Goal: Check status: Check status

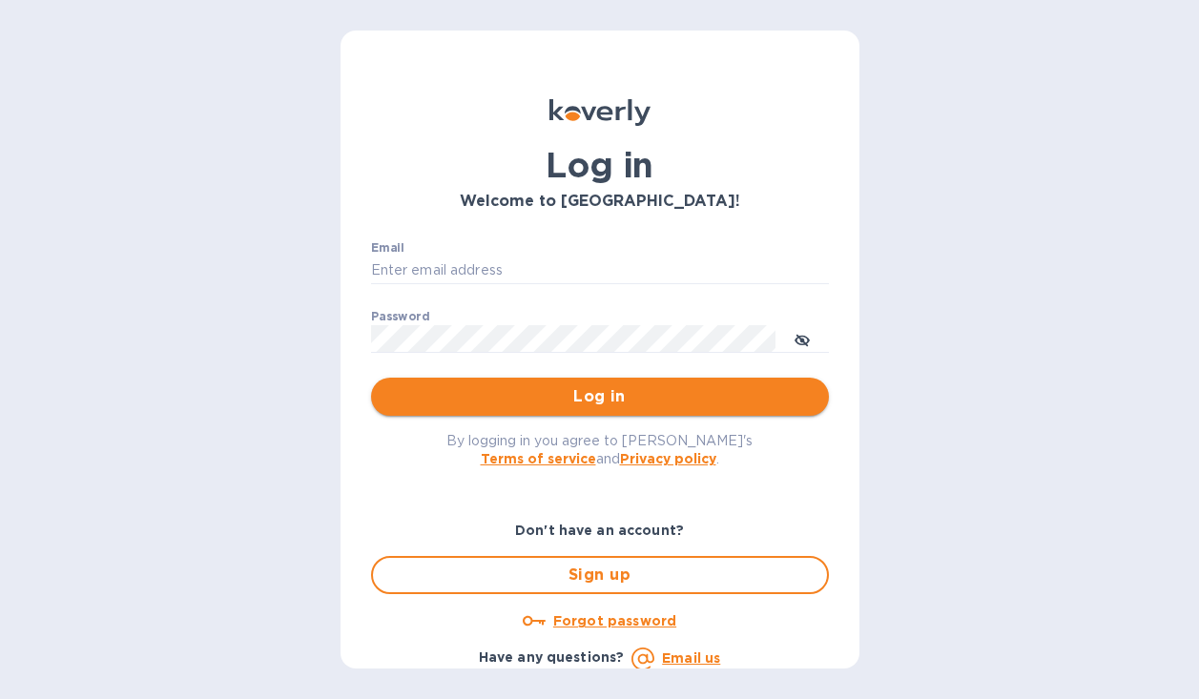
type input "carson@rivegauchewine.com"
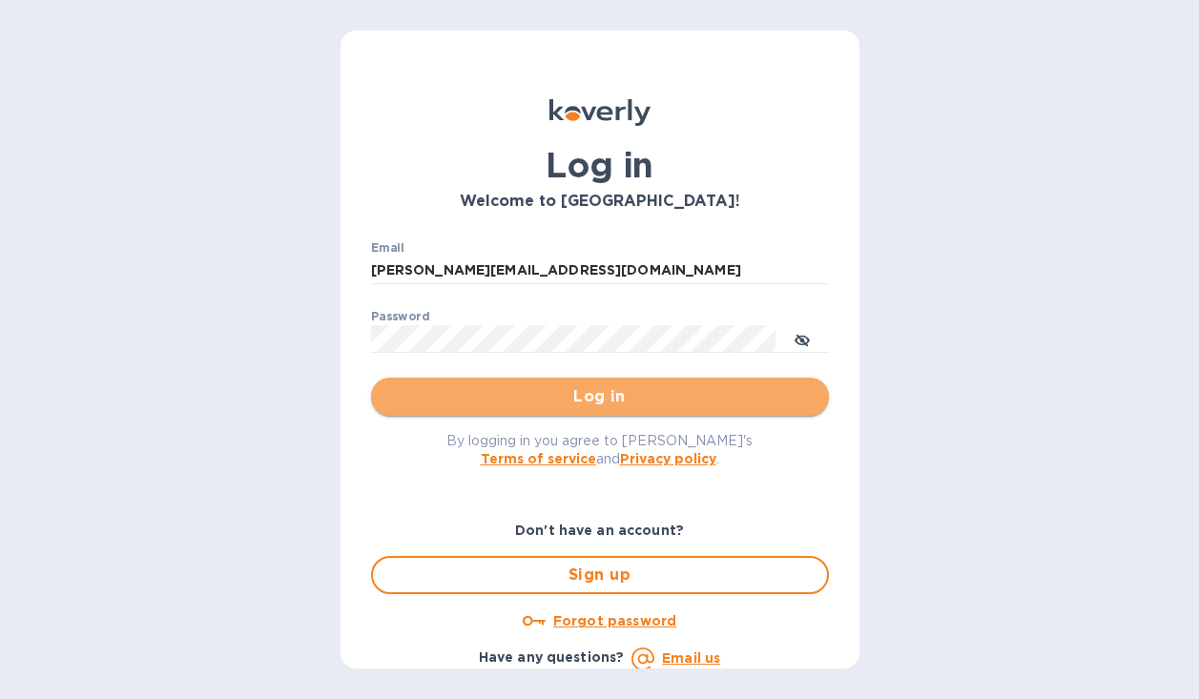
click at [614, 406] on span "Log in" at bounding box center [599, 396] width 427 height 23
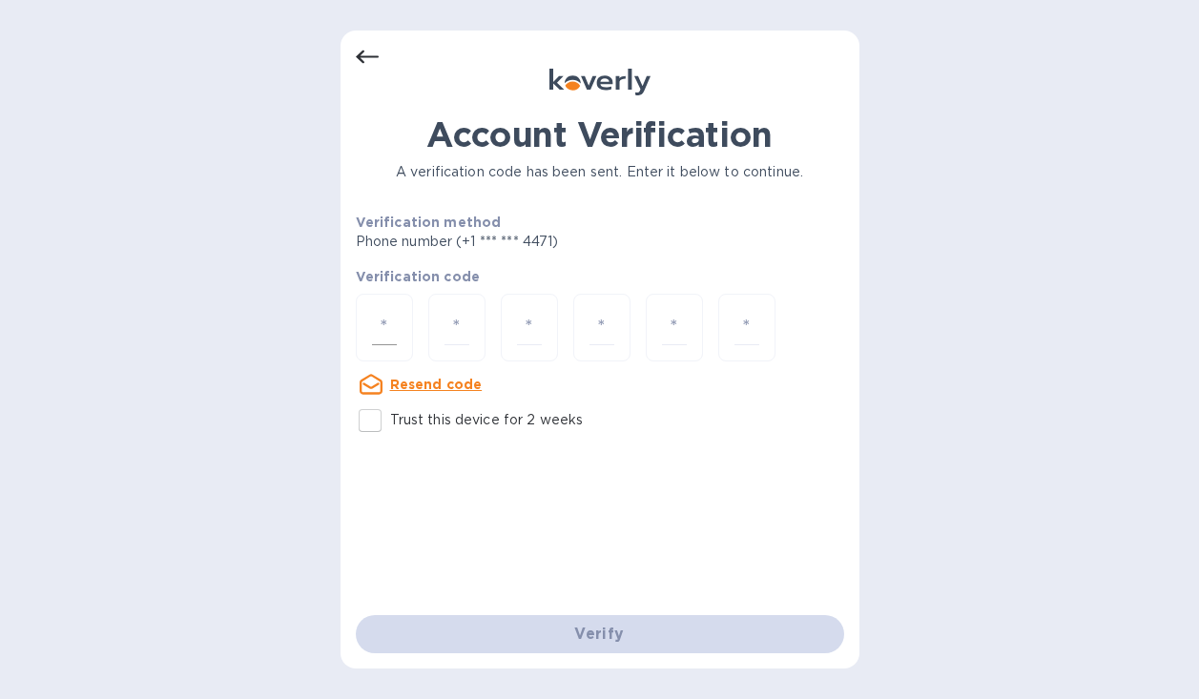
click at [379, 327] on input "number" at bounding box center [384, 327] width 25 height 35
type input "7"
type input "0"
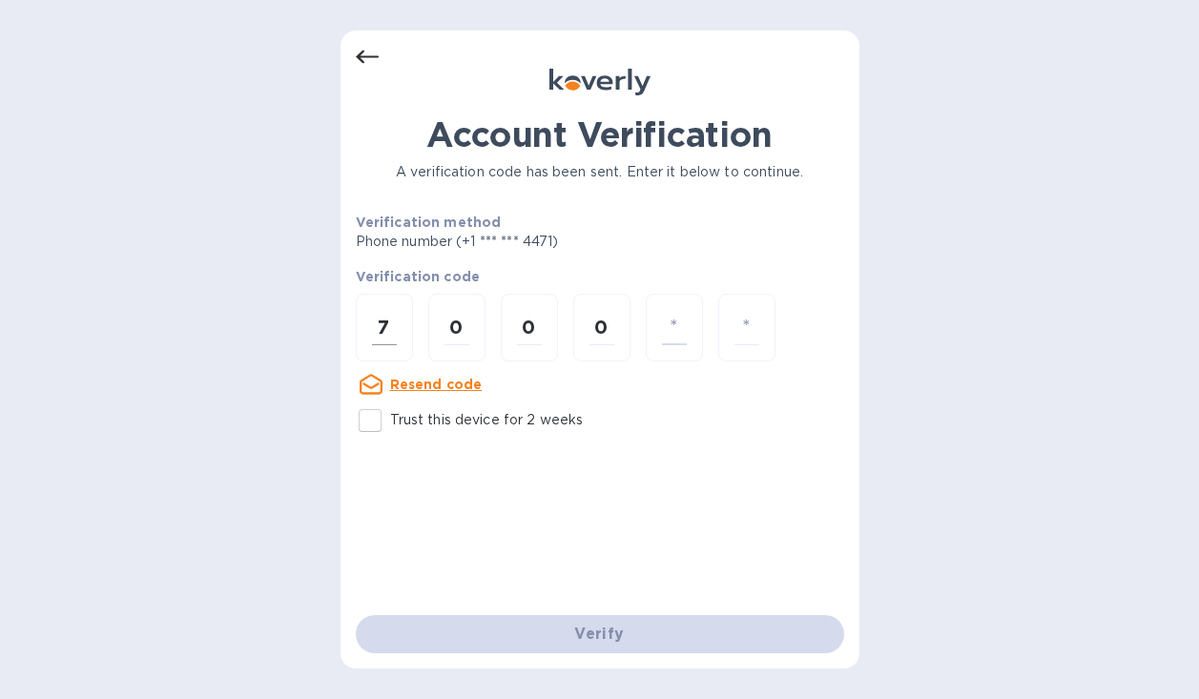
type input "2"
type input "0"
type input "2"
type input "0"
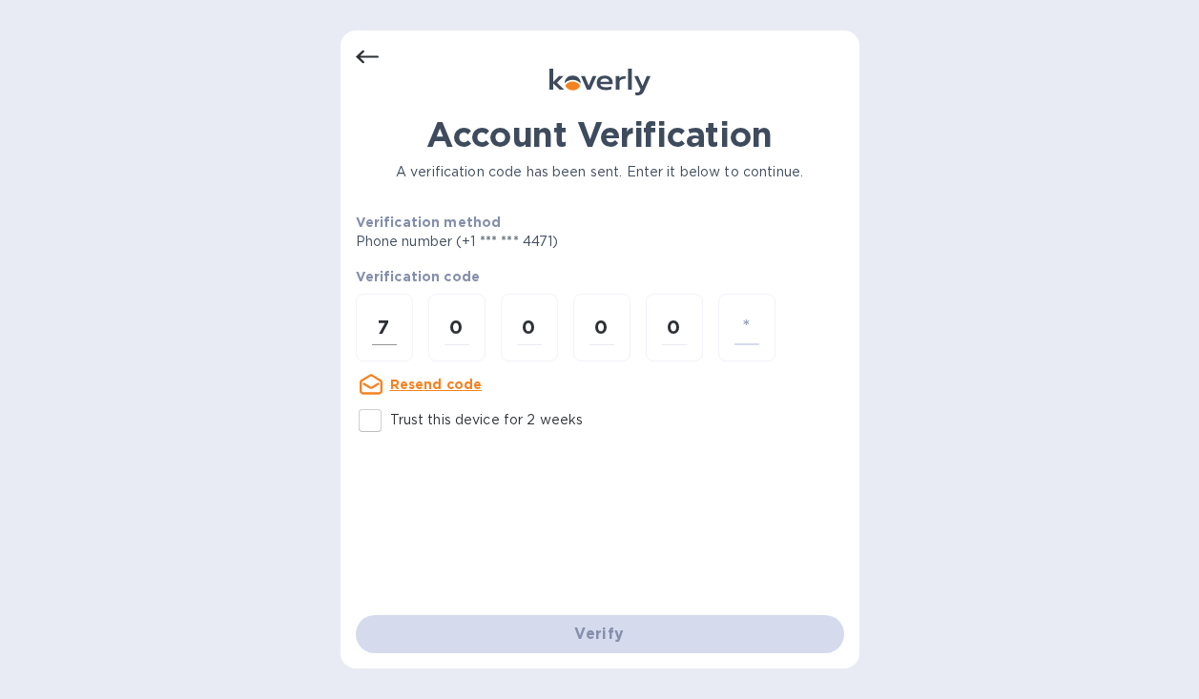
type input "2"
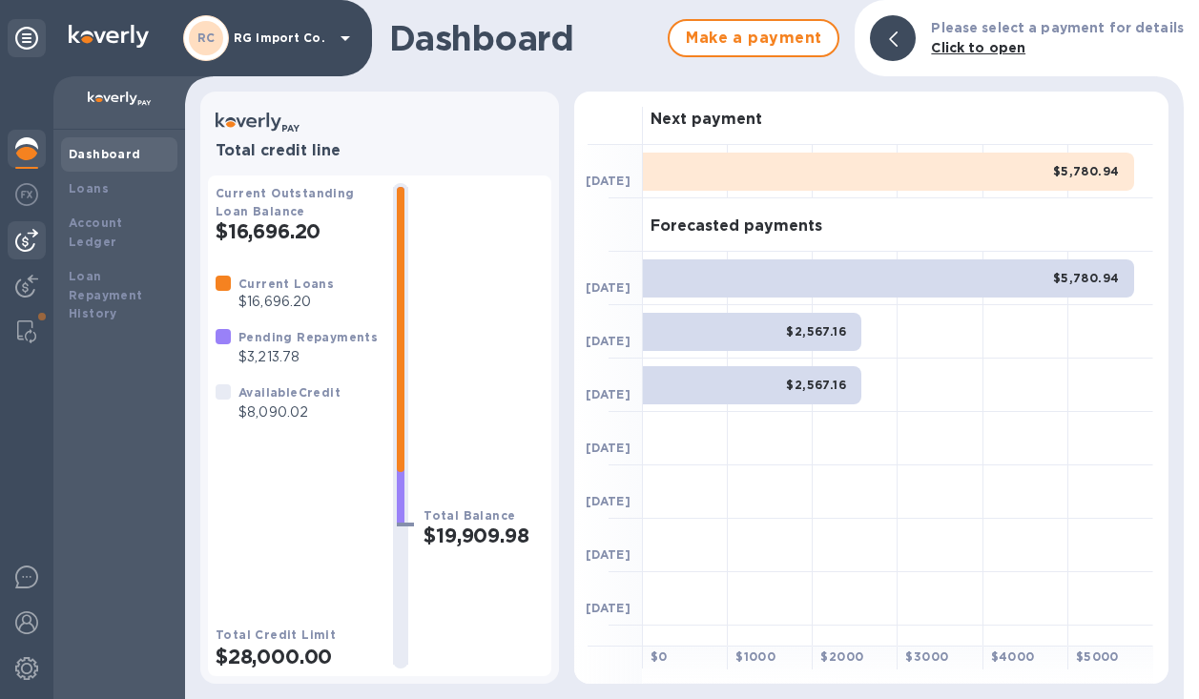
click at [16, 237] on img at bounding box center [26, 240] width 23 height 23
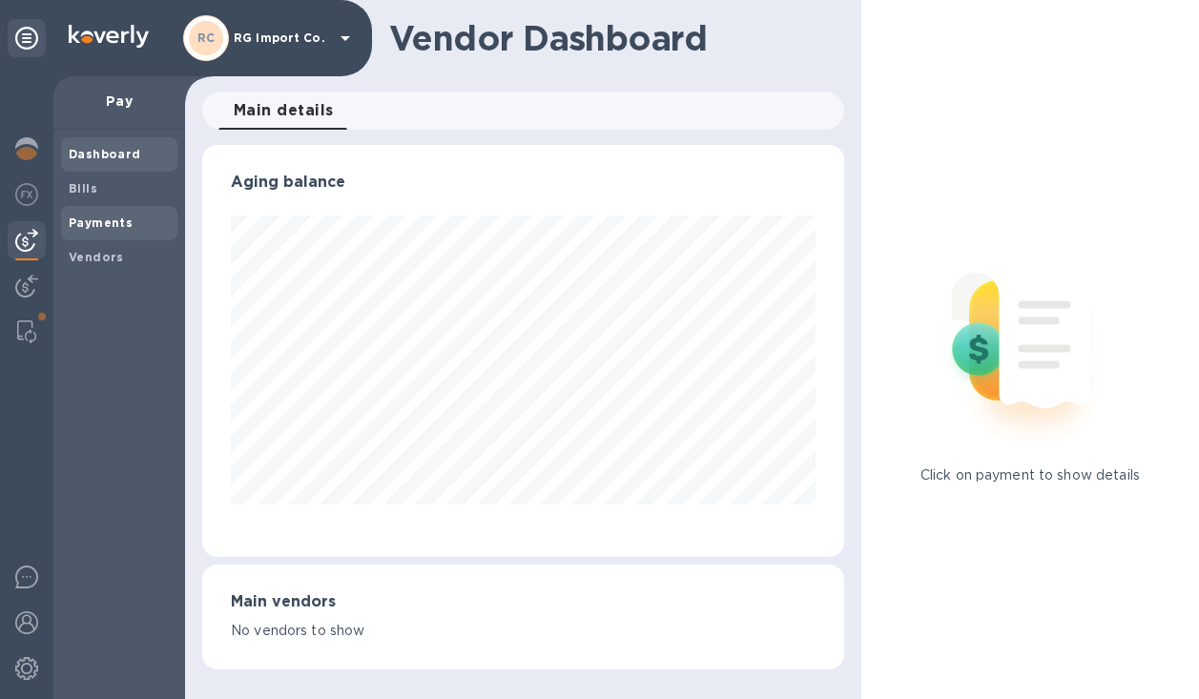
scroll to position [412, 642]
click at [87, 219] on b "Payments" at bounding box center [101, 223] width 64 height 14
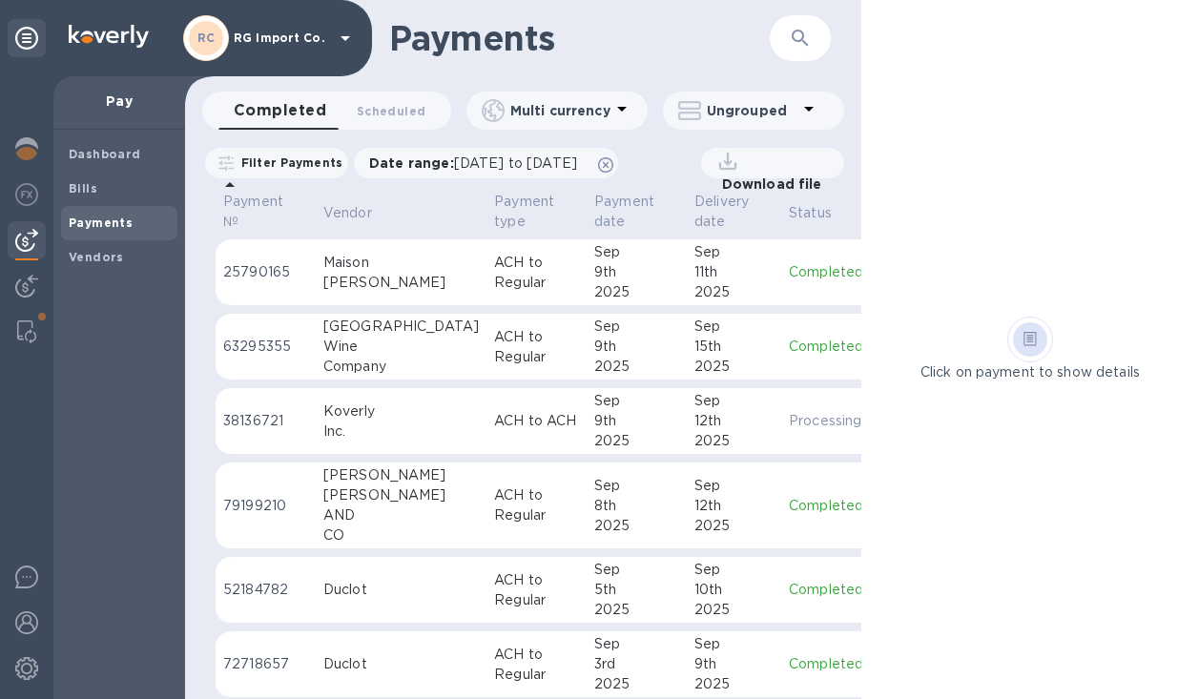
click at [494, 360] on p "ACH to Regular" at bounding box center [536, 347] width 85 height 40
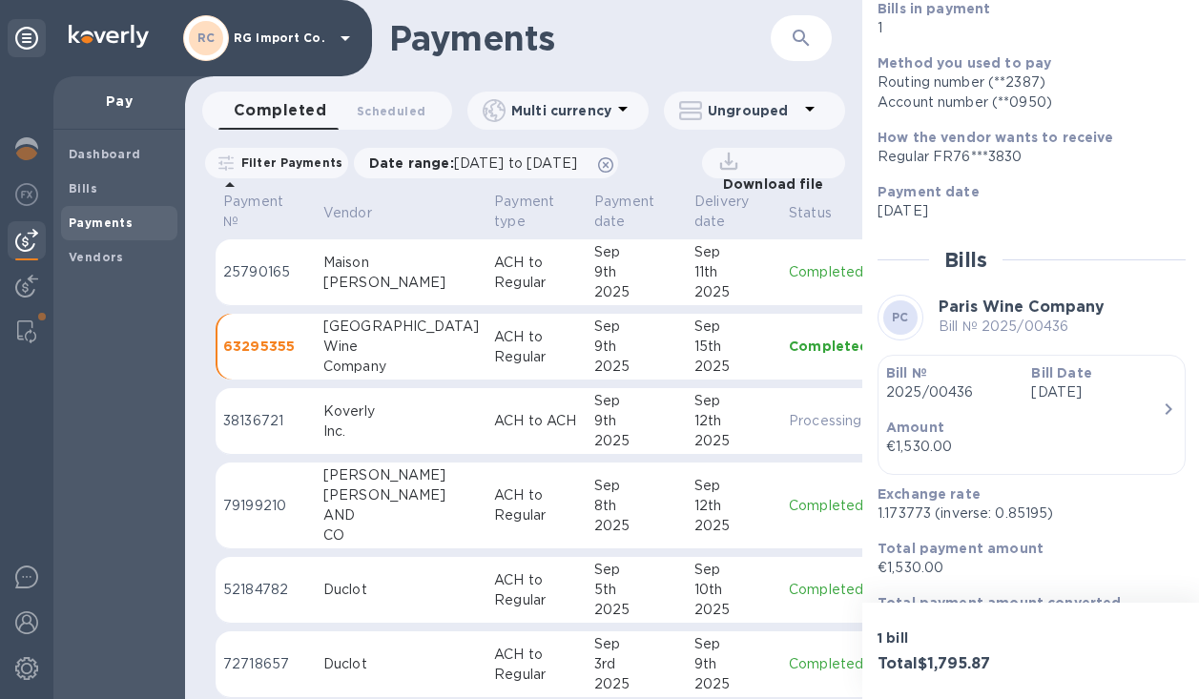
scroll to position [238, 0]
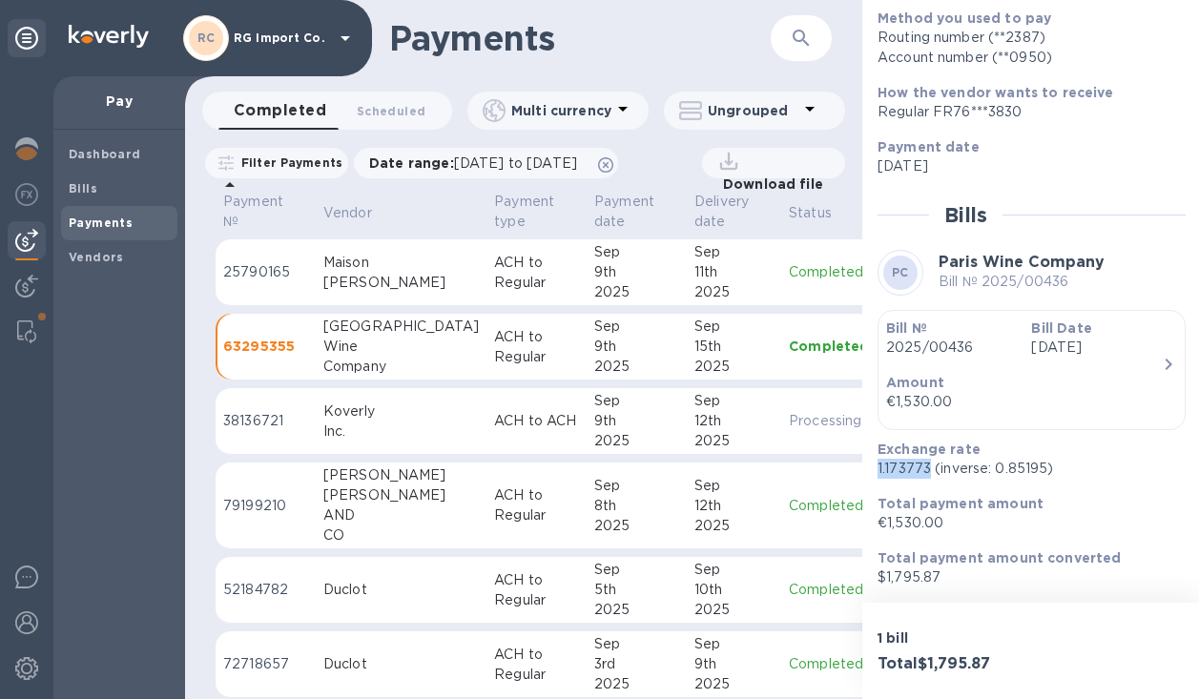
drag, startPoint x: 929, startPoint y: 469, endPoint x: 876, endPoint y: 474, distance: 52.7
click at [875, 474] on div "Exchange rate 1.173773 (inverse: 0.85195)" at bounding box center [1024, 459] width 308 height 54
copy p "1.173773"
click at [74, 154] on b "Dashboard" at bounding box center [105, 154] width 72 height 14
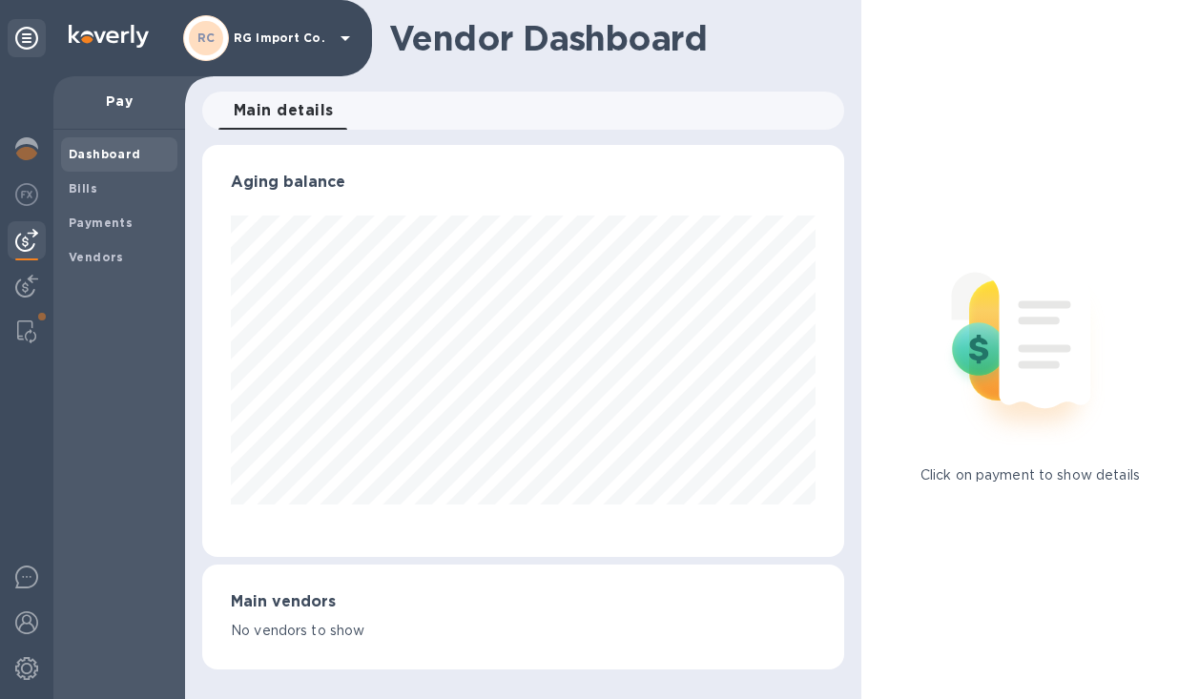
scroll to position [412, 634]
